Goal: Task Accomplishment & Management: Complete application form

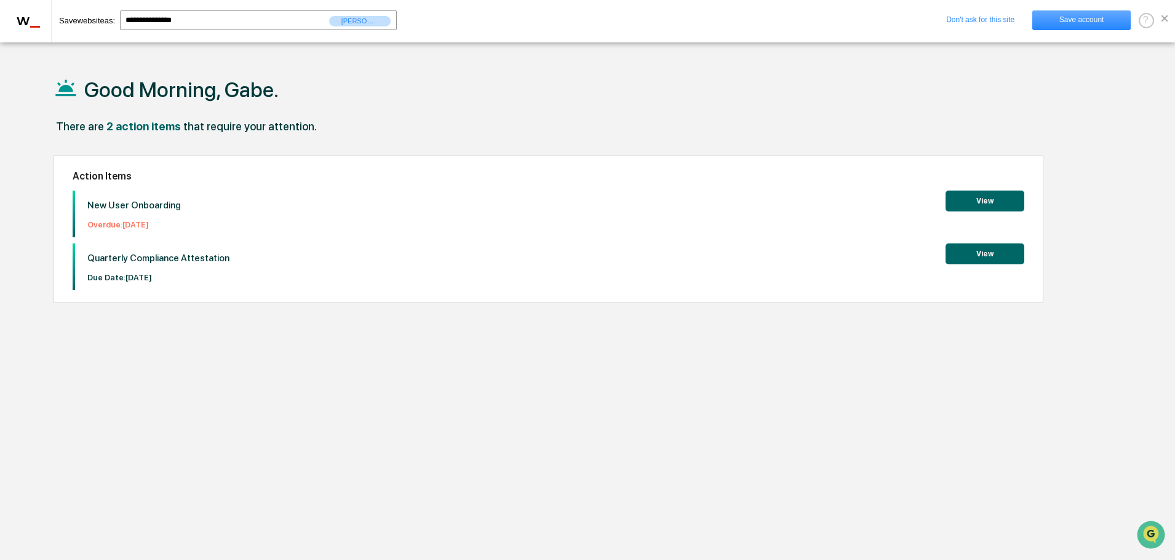
click at [1082, 18] on link "Save account" at bounding box center [1081, 20] width 98 height 20
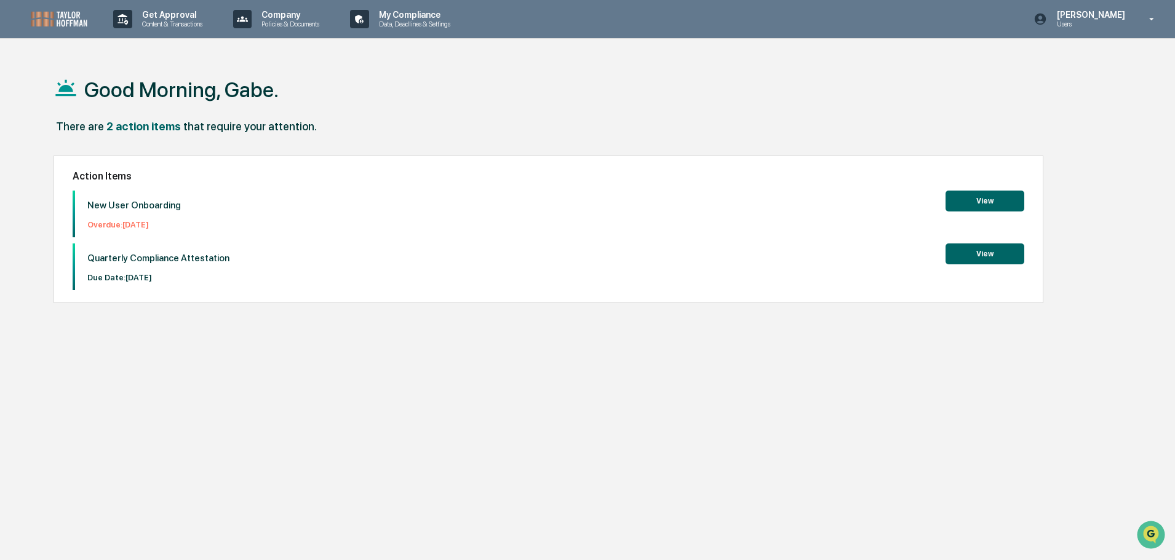
click at [988, 199] on button "View" at bounding box center [984, 201] width 79 height 21
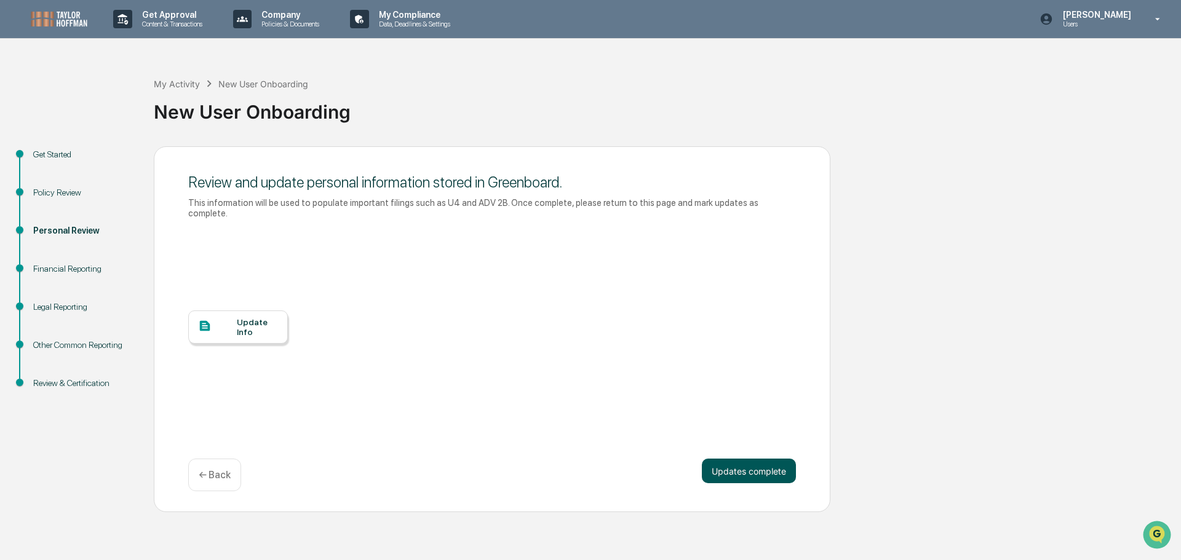
click at [777, 461] on button "Updates complete" at bounding box center [749, 471] width 94 height 25
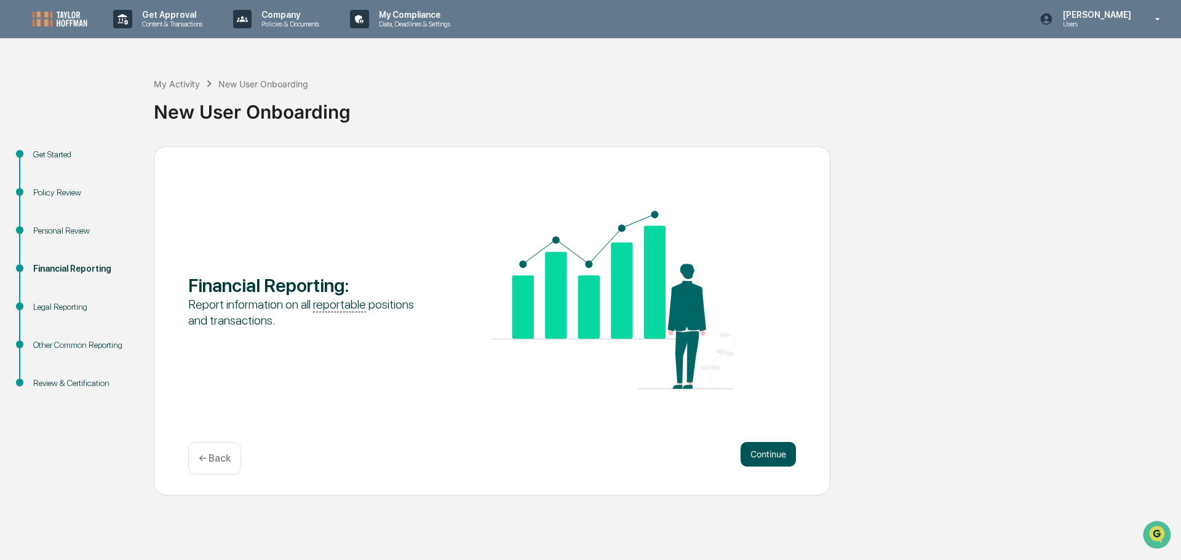
click at [771, 464] on button "Continue" at bounding box center [767, 454] width 55 height 25
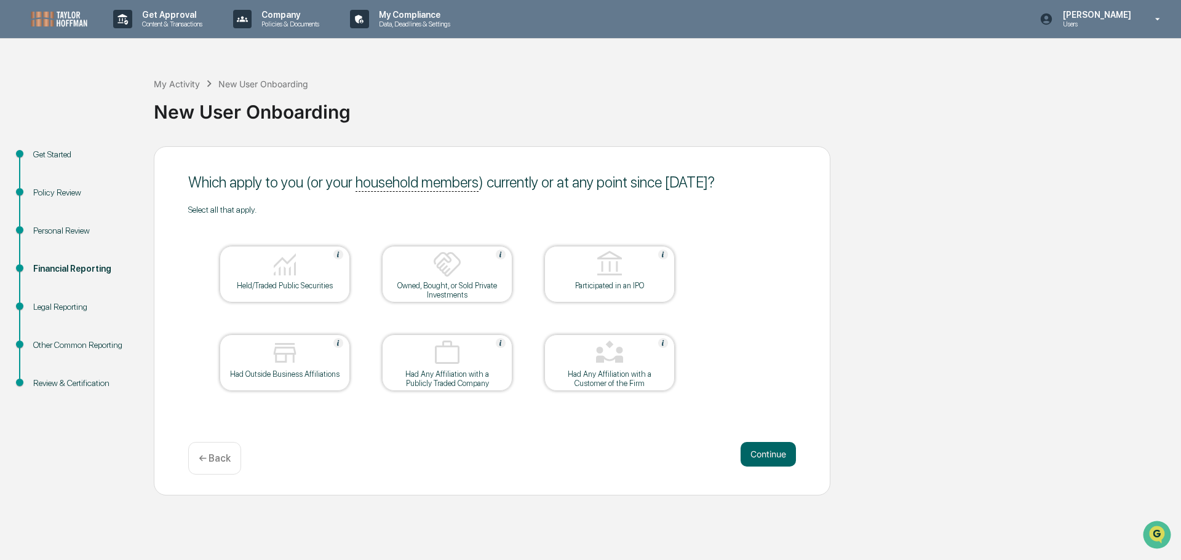
click at [777, 505] on div "Get Approval Content & Transactions Company Policies & Documents My Compliance …" at bounding box center [590, 280] width 1181 height 560
drag, startPoint x: 196, startPoint y: 181, endPoint x: 576, endPoint y: 181, distance: 379.4
click at [574, 181] on div "Which apply to you (or your household members ) currently or at any point since…" at bounding box center [492, 182] width 608 height 18
click at [576, 181] on div "Which apply to you (or your household members ) currently or at any point since…" at bounding box center [492, 182] width 608 height 18
click at [295, 270] on img at bounding box center [285, 265] width 30 height 30
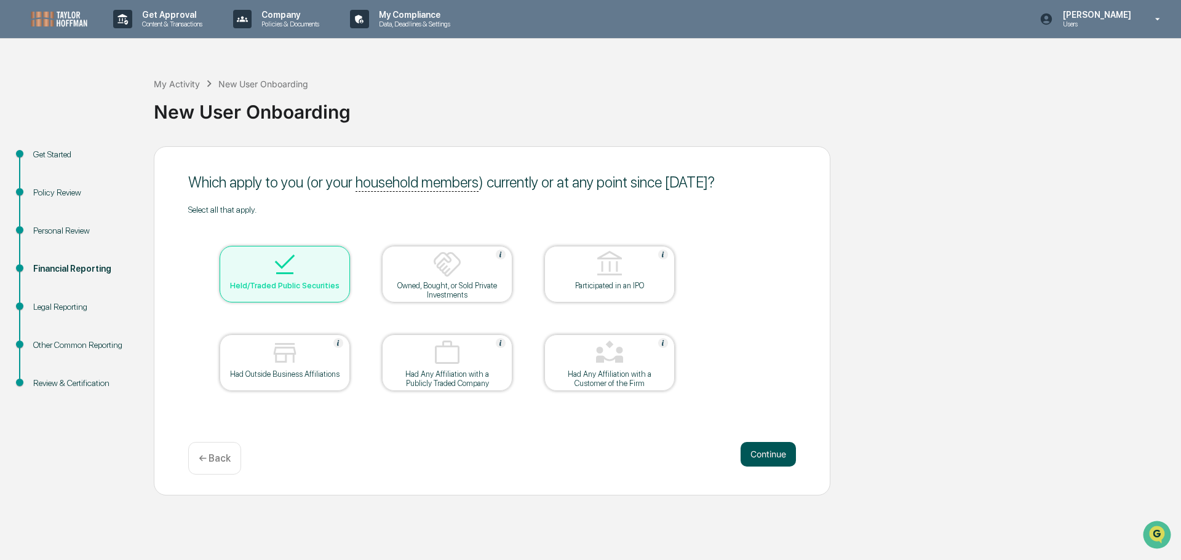
click at [770, 459] on button "Continue" at bounding box center [767, 454] width 55 height 25
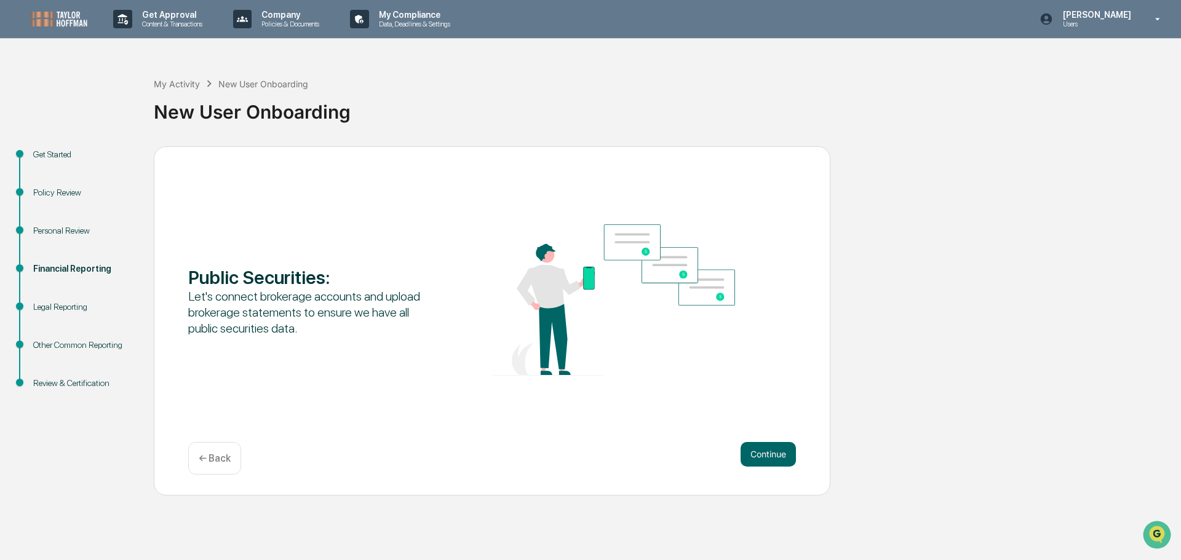
click at [770, 459] on button "Continue" at bounding box center [767, 454] width 55 height 25
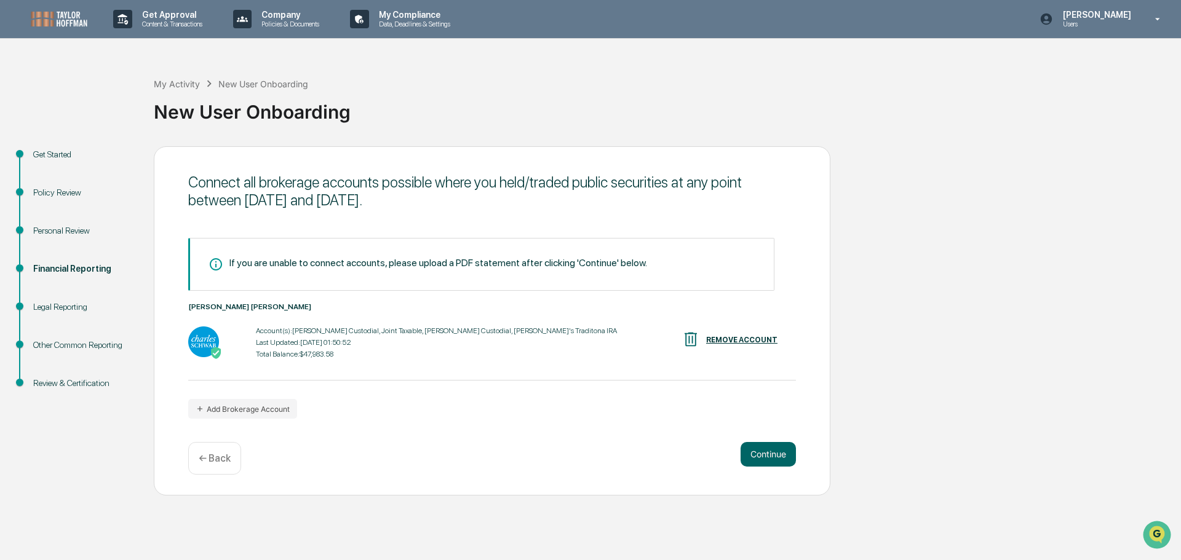
click at [770, 459] on button "Continue" at bounding box center [767, 454] width 55 height 25
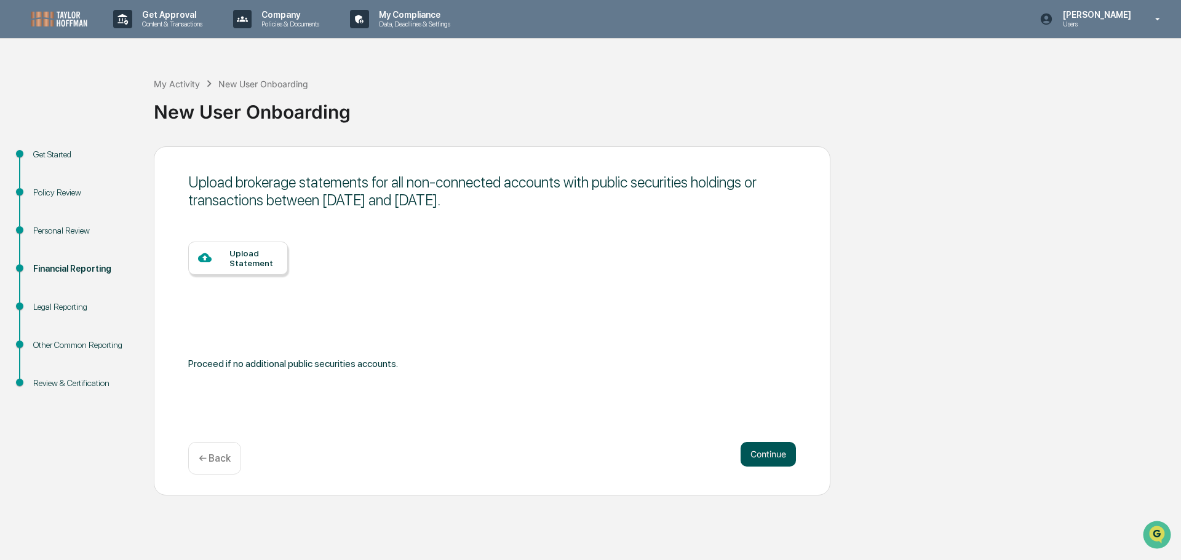
click at [779, 458] on button "Continue" at bounding box center [767, 454] width 55 height 25
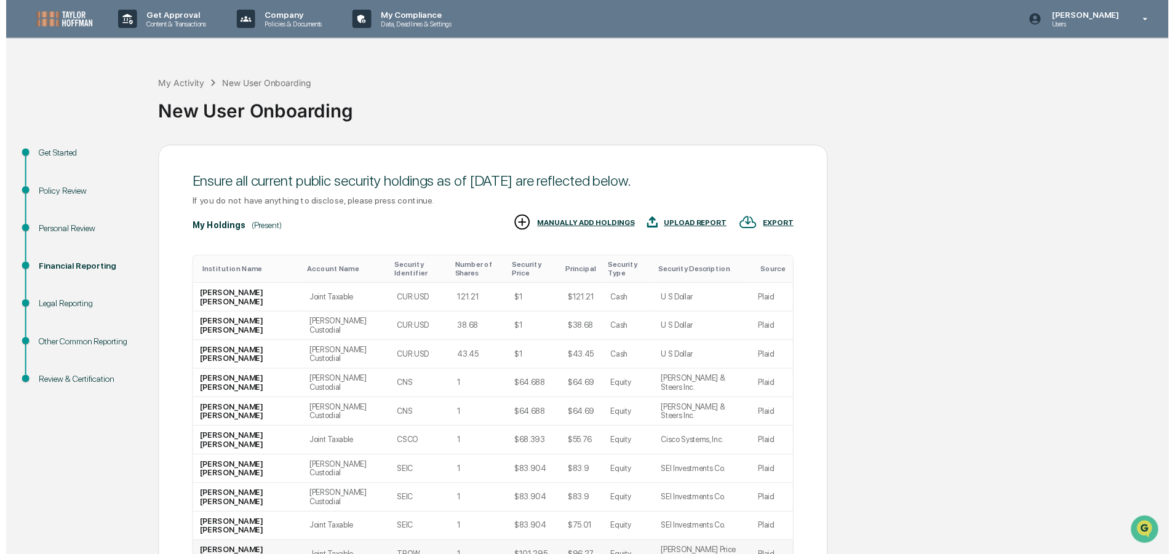
scroll to position [21, 0]
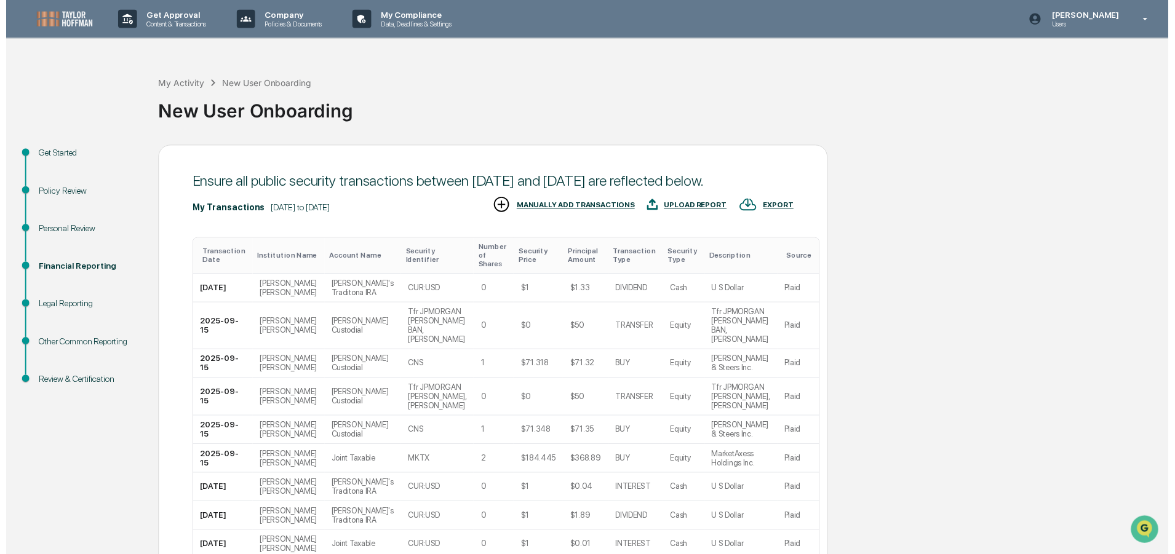
scroll to position [205, 0]
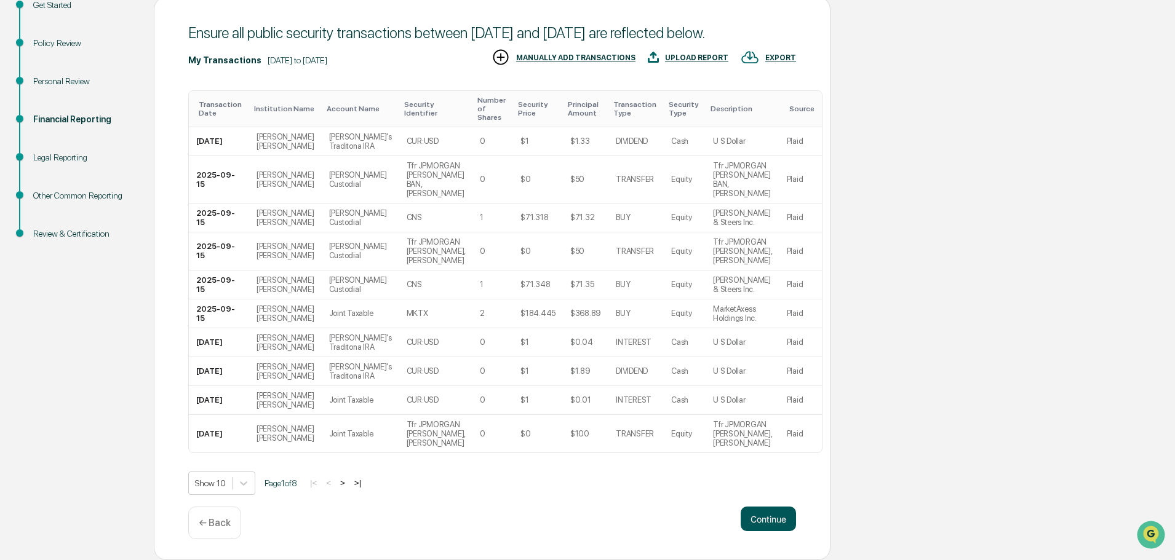
click at [764, 507] on button "Continue" at bounding box center [767, 519] width 55 height 25
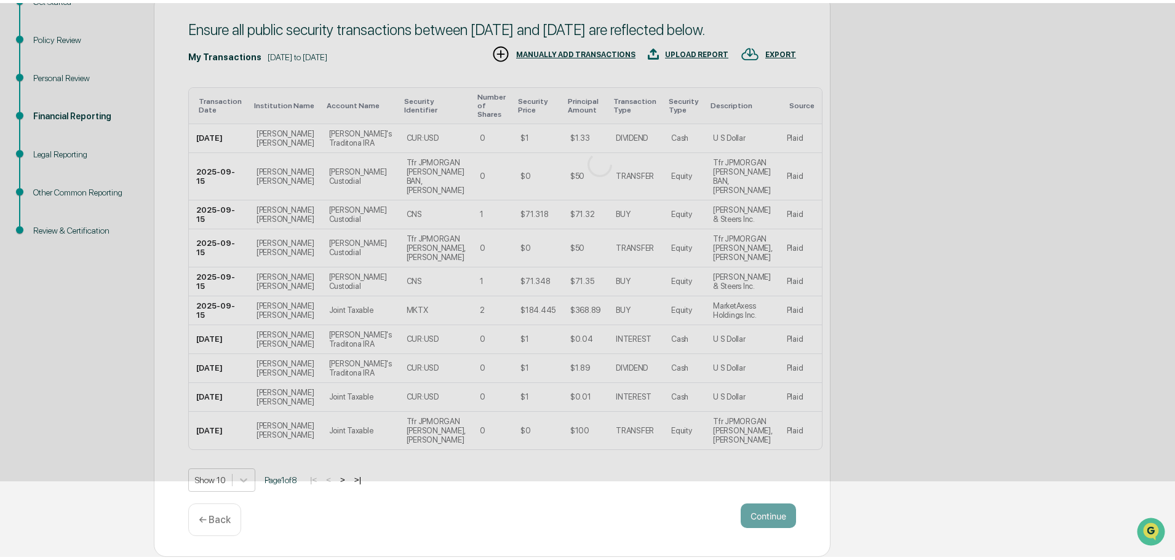
scroll to position [0, 0]
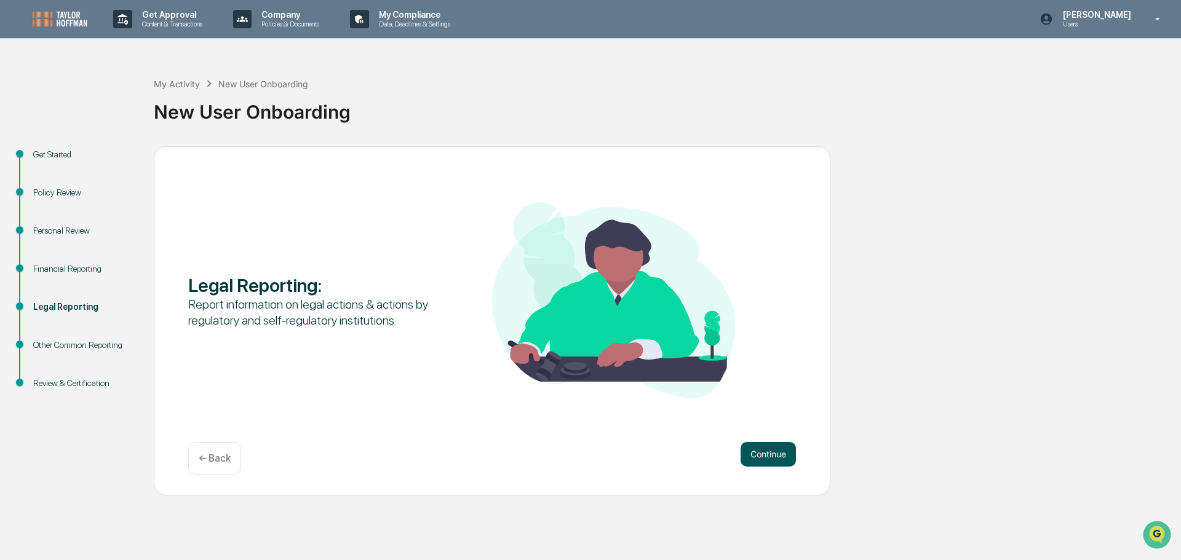
click at [779, 453] on button "Continue" at bounding box center [767, 454] width 55 height 25
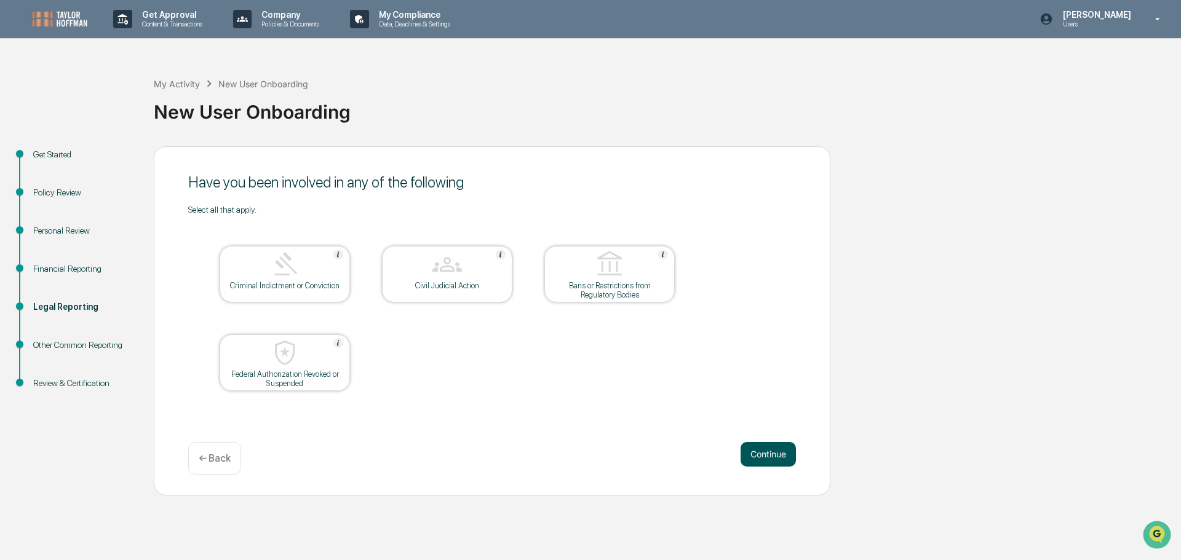
click at [766, 454] on button "Continue" at bounding box center [767, 454] width 55 height 25
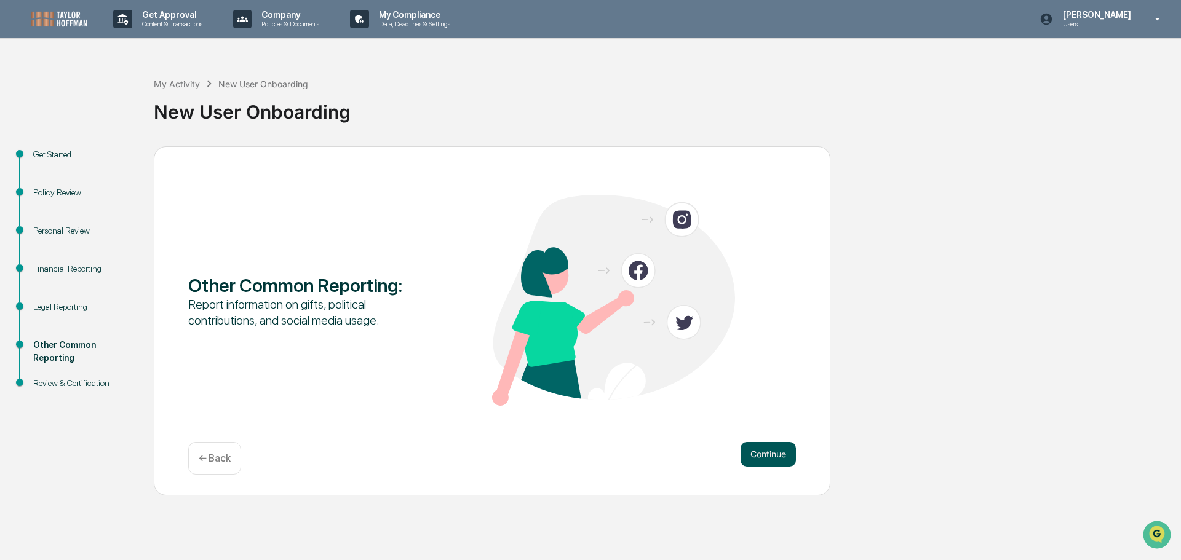
click at [766, 454] on button "Continue" at bounding box center [767, 454] width 55 height 25
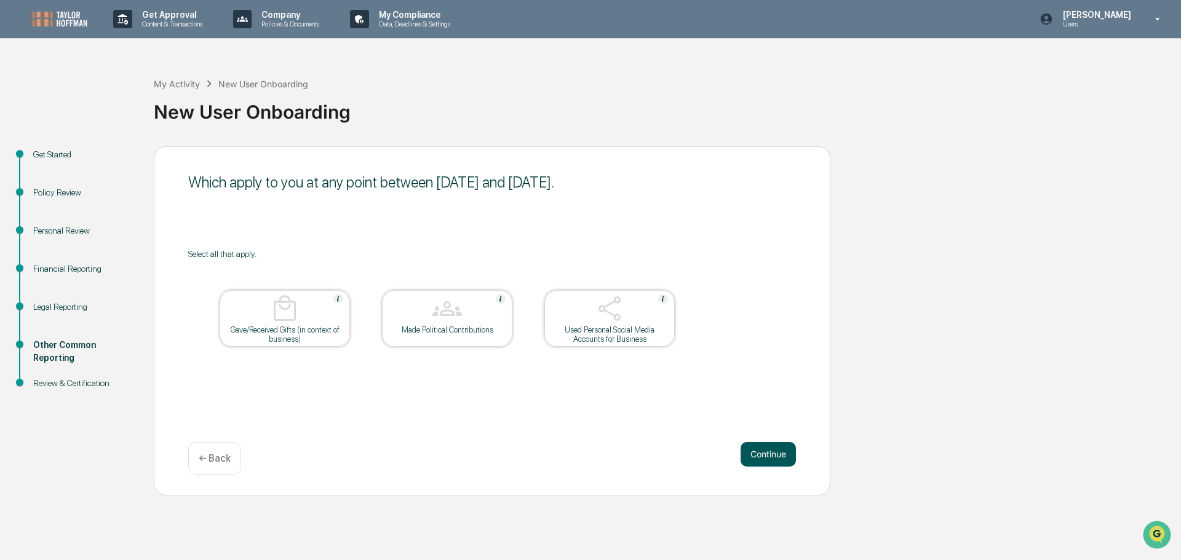
click at [766, 459] on button "Continue" at bounding box center [767, 454] width 55 height 25
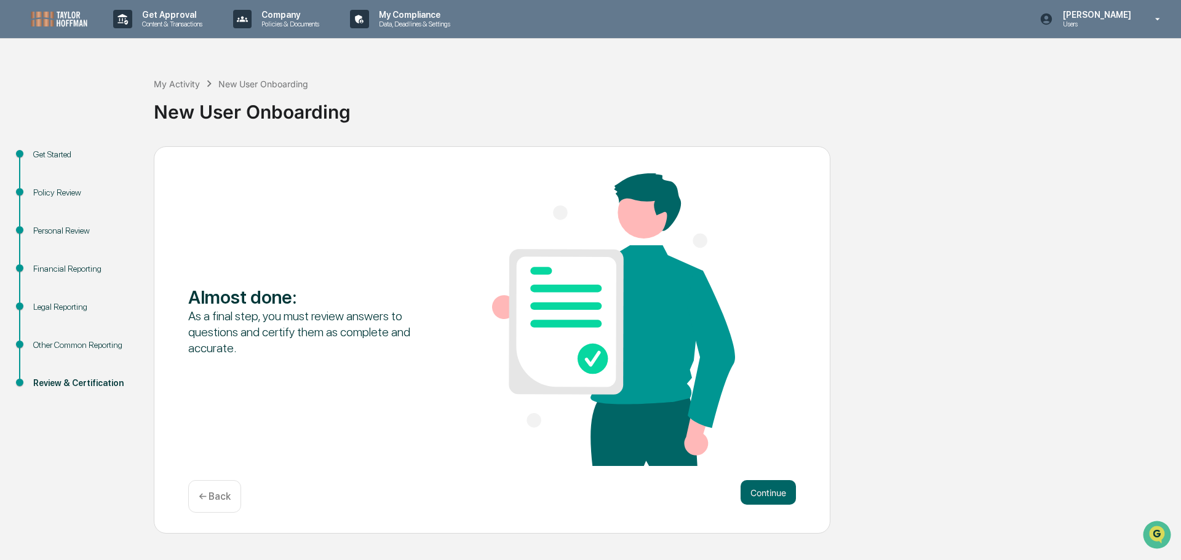
click at [766, 459] on div "Almost done : As a final step, you must review answers to questions and certify…" at bounding box center [492, 320] width 608 height 295
click at [773, 495] on button "Continue" at bounding box center [767, 492] width 55 height 25
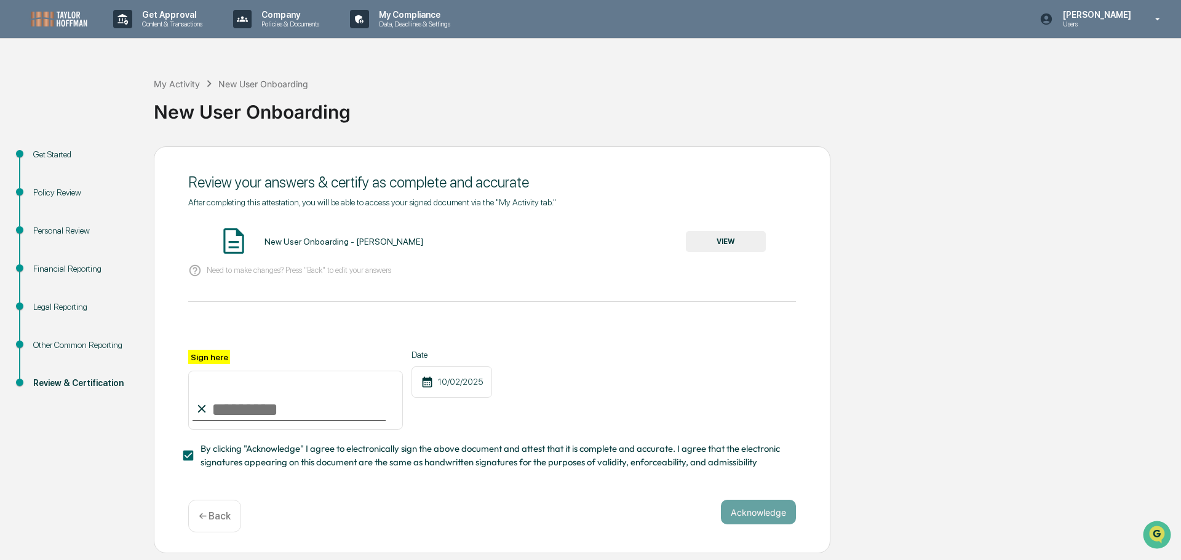
click at [258, 394] on input "Sign here" at bounding box center [295, 400] width 215 height 59
type input "**********"
click at [803, 508] on div "**********" at bounding box center [492, 350] width 676 height 408
click at [767, 518] on button "Acknowledge" at bounding box center [758, 512] width 75 height 25
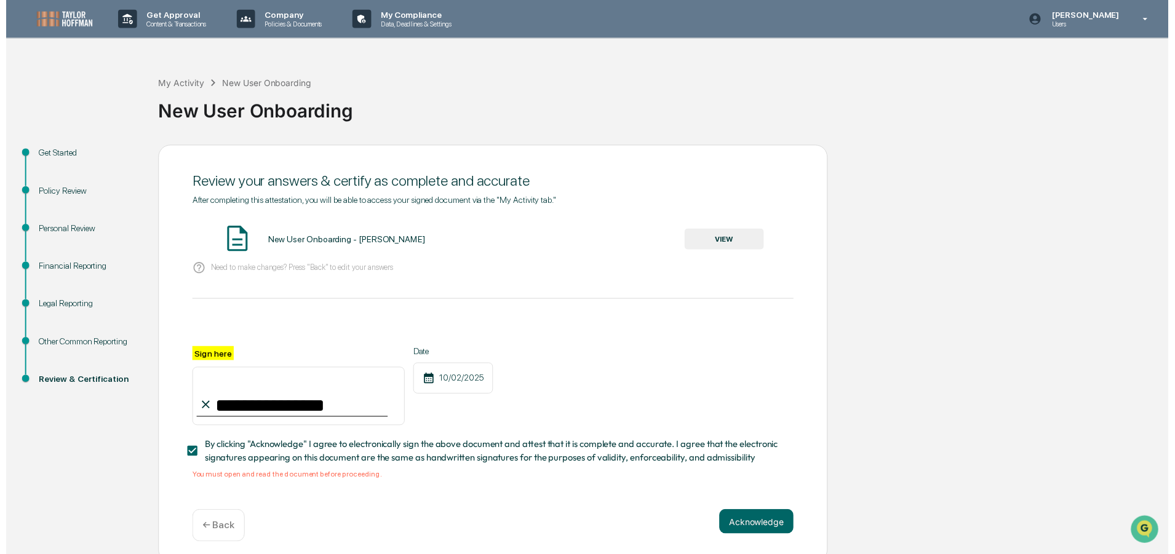
scroll to position [12, 0]
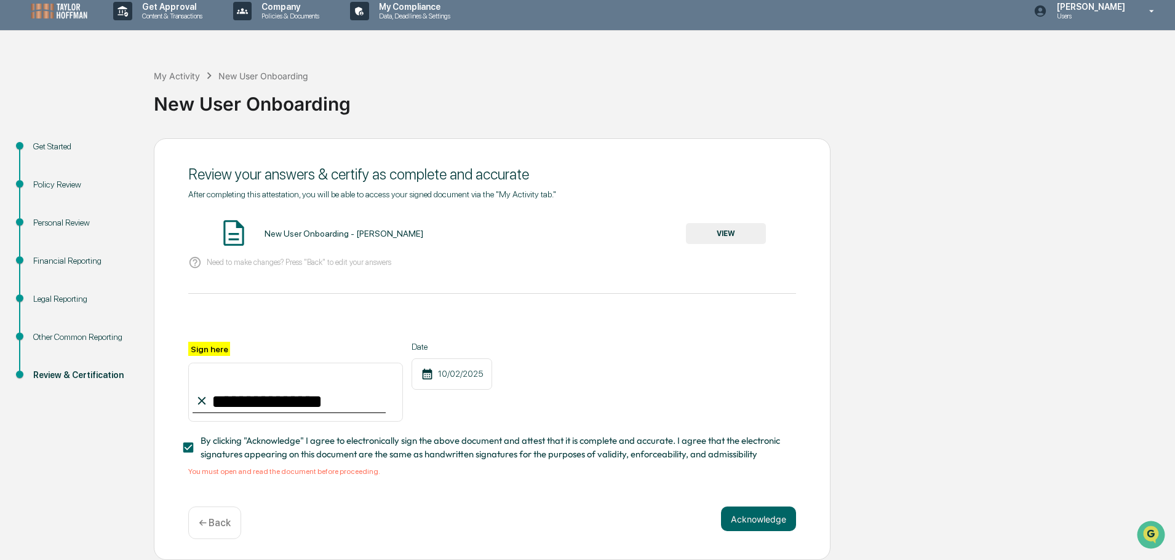
click at [740, 224] on button "VIEW" at bounding box center [726, 233] width 80 height 21
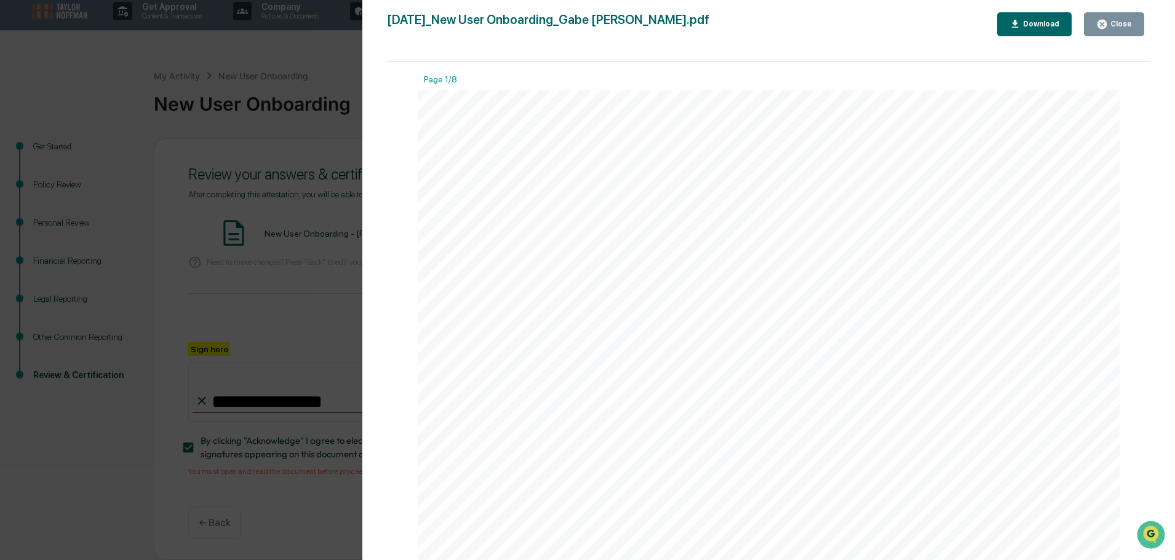
click at [1116, 22] on div "Close" at bounding box center [1120, 24] width 24 height 9
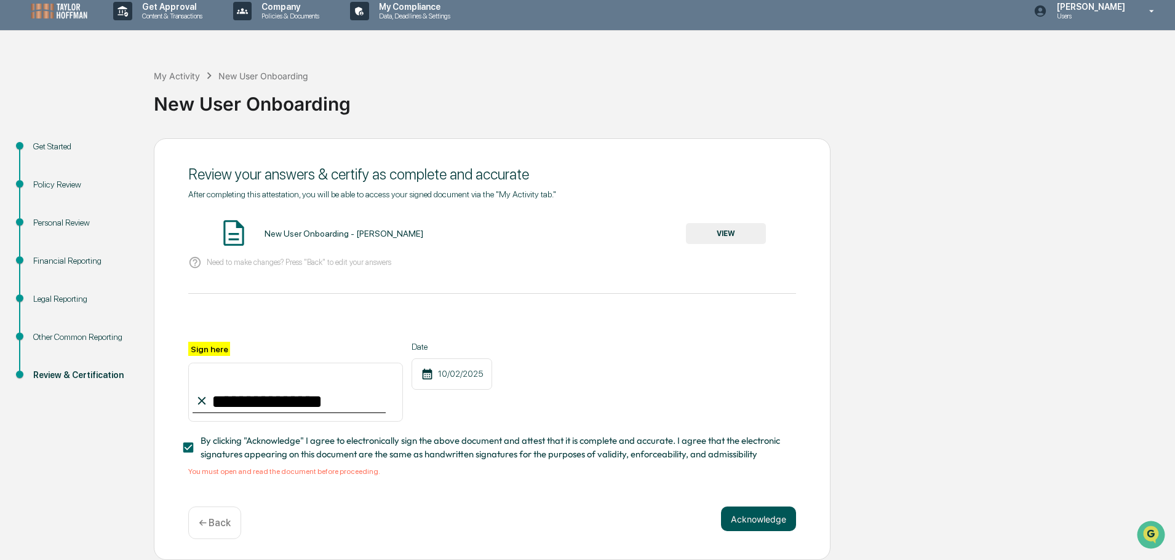
click at [766, 521] on button "Acknowledge" at bounding box center [758, 519] width 75 height 25
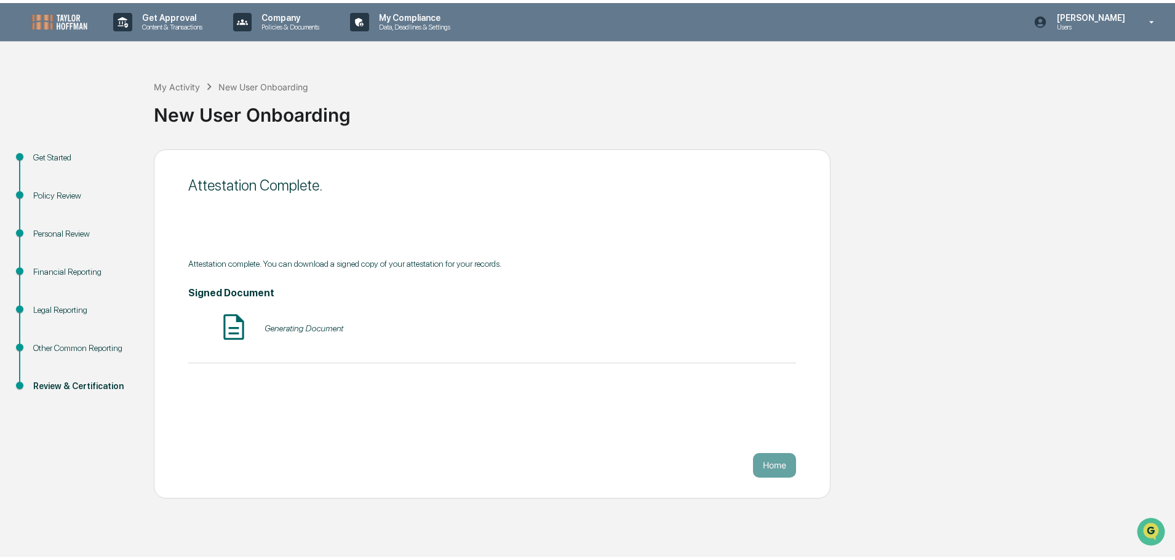
scroll to position [0, 0]
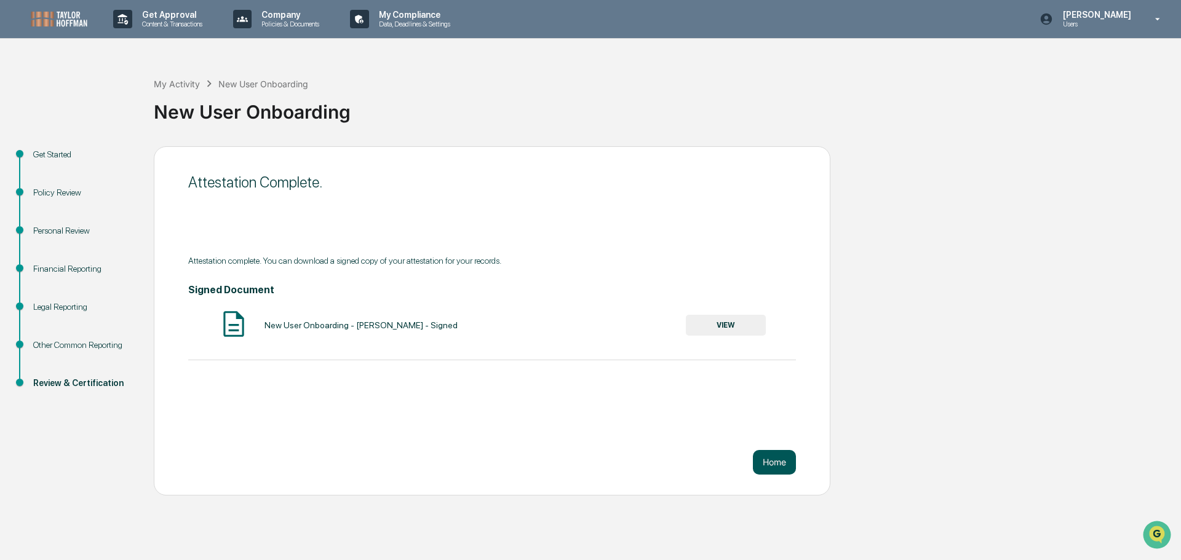
click at [779, 466] on button "Home" at bounding box center [774, 462] width 43 height 25
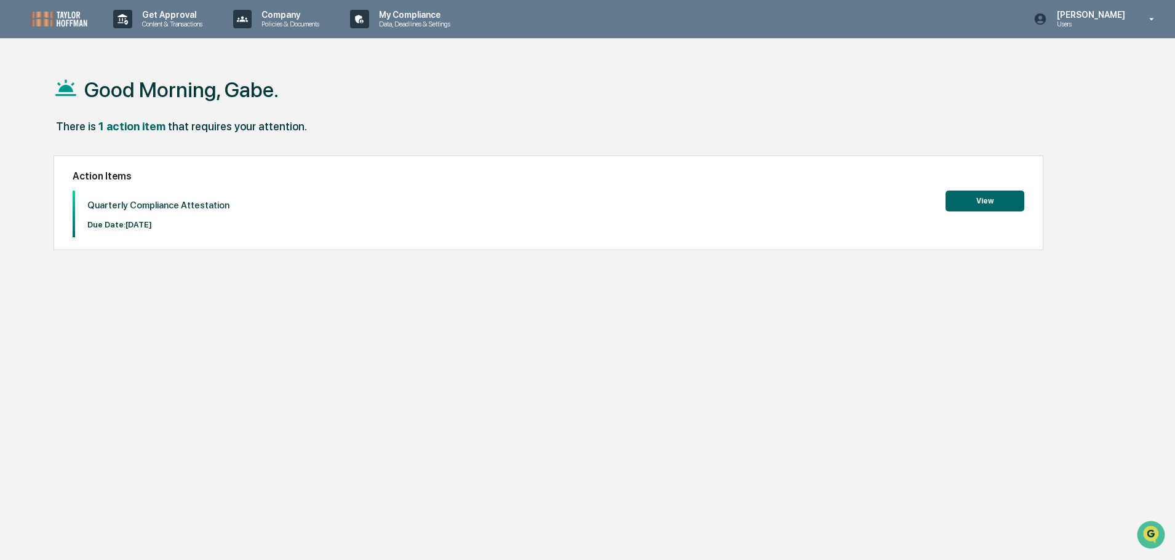
drag, startPoint x: 648, startPoint y: 167, endPoint x: 443, endPoint y: 95, distance: 217.1
click at [482, 103] on div "Good Morning, Gabe." at bounding box center [582, 88] width 1057 height 61
